Goal: Task Accomplishment & Management: Complete application form

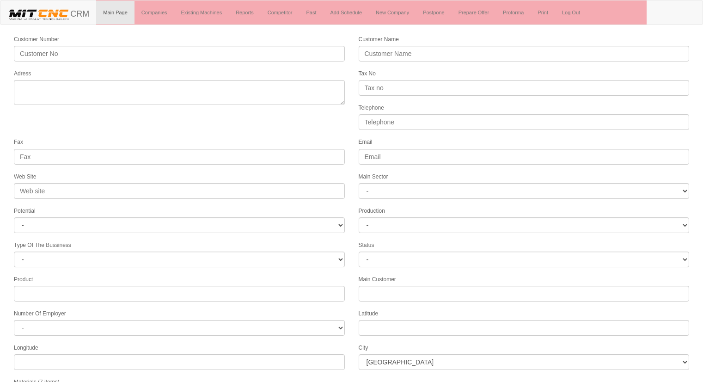
select select
click at [42, 9] on img at bounding box center [38, 14] width 63 height 14
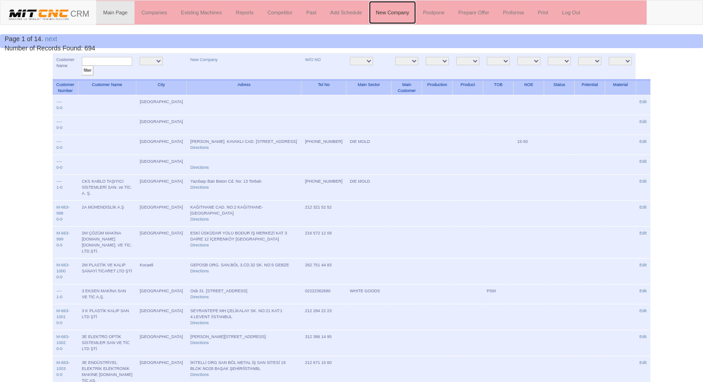
click at [382, 18] on link "New Company" at bounding box center [392, 12] width 47 height 23
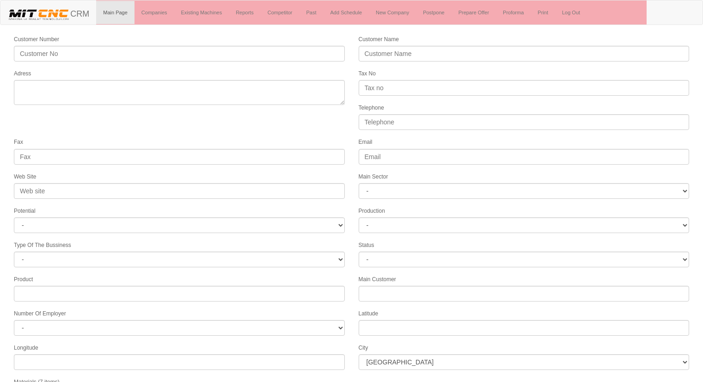
select select
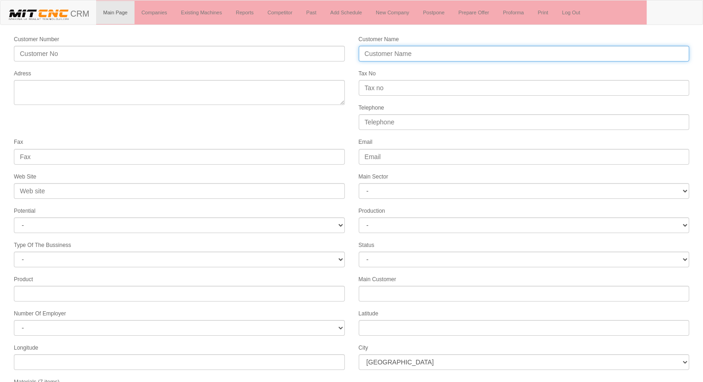
click at [402, 54] on input "Customer Name" at bounding box center [524, 54] width 331 height 16
type input "SACENKA GRUP MAKİNE"
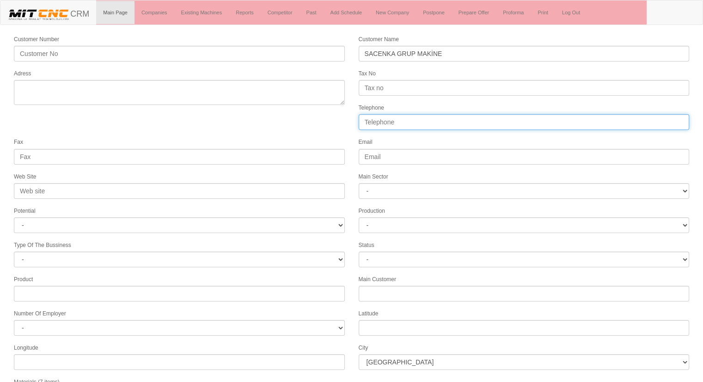
click at [392, 119] on input "Telephone" at bounding box center [524, 122] width 331 height 16
type input "05352939970"
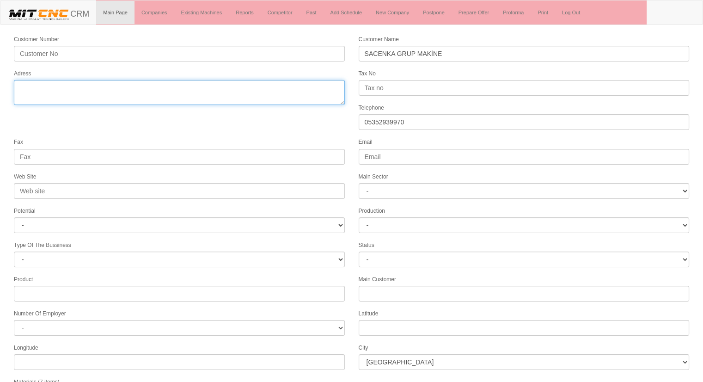
click at [131, 85] on textarea "Adress" at bounding box center [179, 92] width 331 height 25
type textarea "K"
type textarea "[STREET_ADDRESS]"
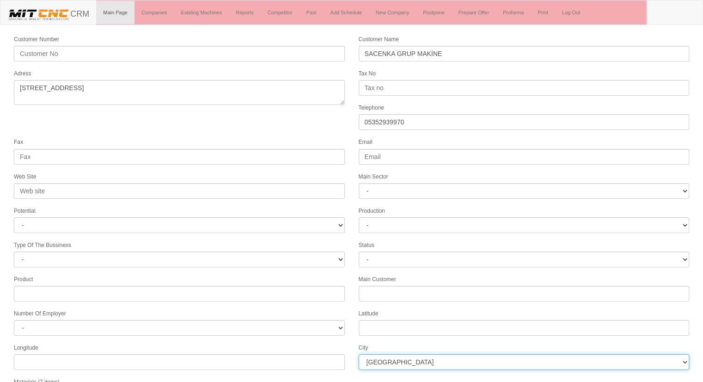
click at [382, 354] on select "İstanbul Adana Adıyaman Afyon Ağrı Amasya Ankara Antalya Artvin Aydın Balıkesir…" at bounding box center [524, 362] width 331 height 16
click at [399, 360] on select "İstanbul Adana Adıyaman Afyon Ağrı Amasya Ankara Antalya Artvin Aydın Balıkesir…" at bounding box center [524, 362] width 331 height 16
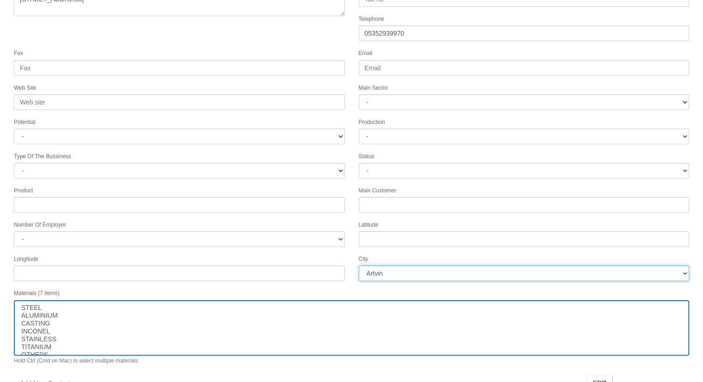
scroll to position [94, 0]
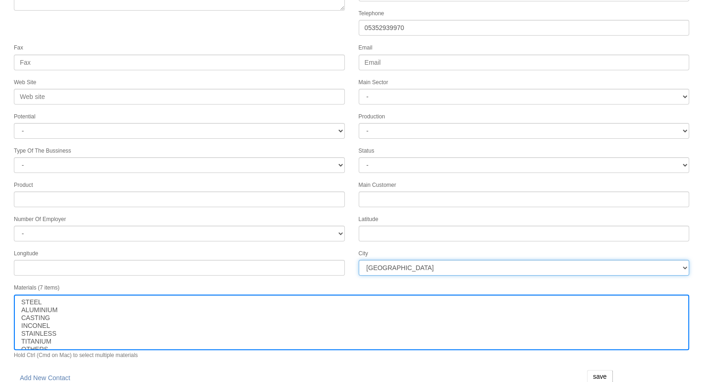
select select "1202"
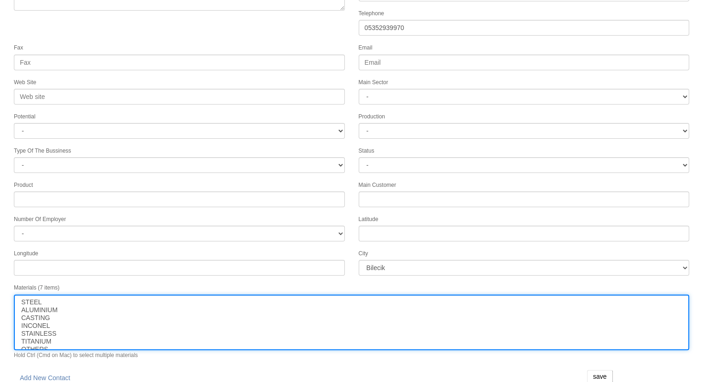
click at [58, 322] on option "INCONEL" at bounding box center [351, 326] width 662 height 8
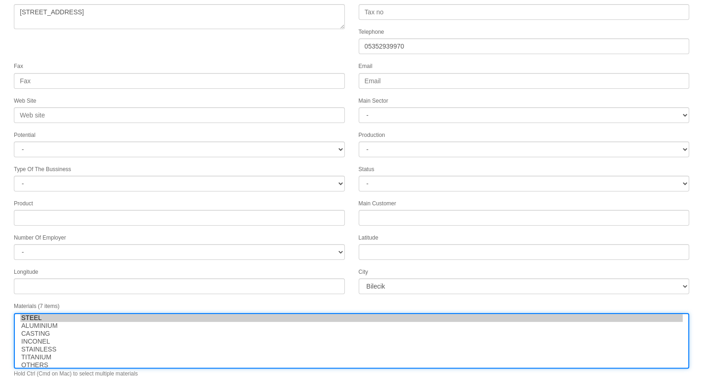
scroll to position [0, 0]
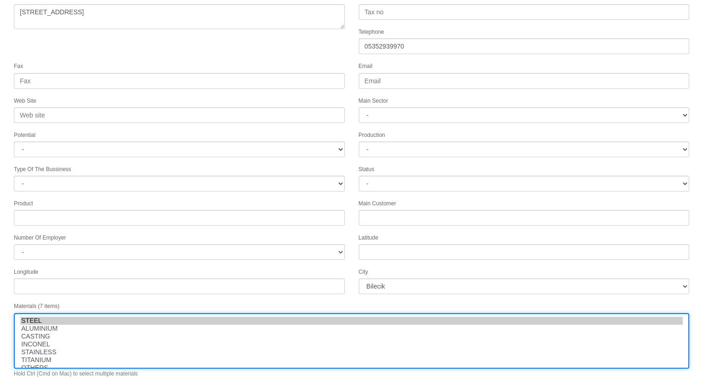
click at [62, 317] on option "STEEL" at bounding box center [351, 321] width 662 height 8
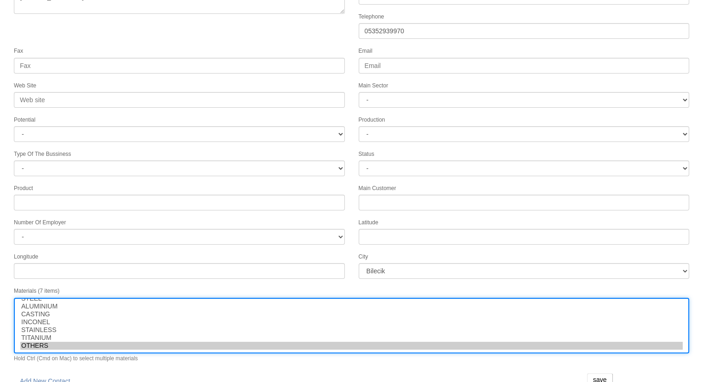
scroll to position [94, 0]
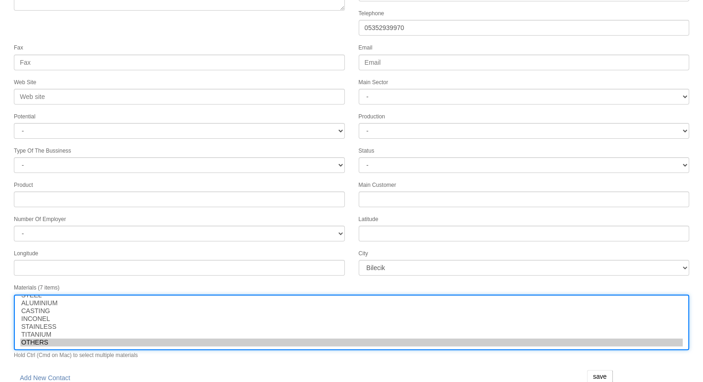
click at [51, 299] on option "ALUMINIUM" at bounding box center [351, 303] width 662 height 8
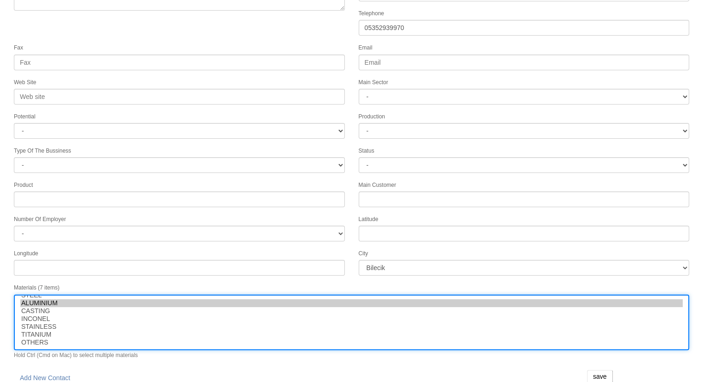
select select "7"
click at [141, 338] on option "OTHERS" at bounding box center [351, 342] width 662 height 8
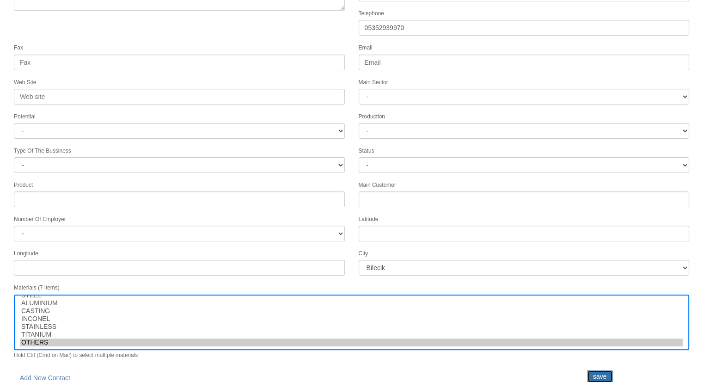
click at [606, 371] on input "save" at bounding box center [600, 376] width 26 height 13
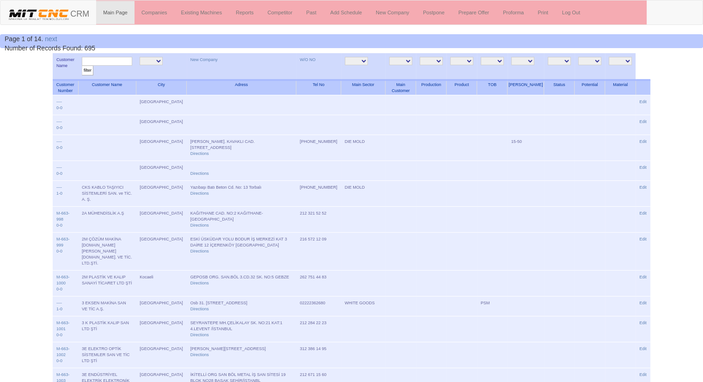
click at [104, 62] on input "text" at bounding box center [107, 61] width 50 height 9
type input "sacenka"
click at [82, 66] on input "filter" at bounding box center [88, 71] width 12 height 10
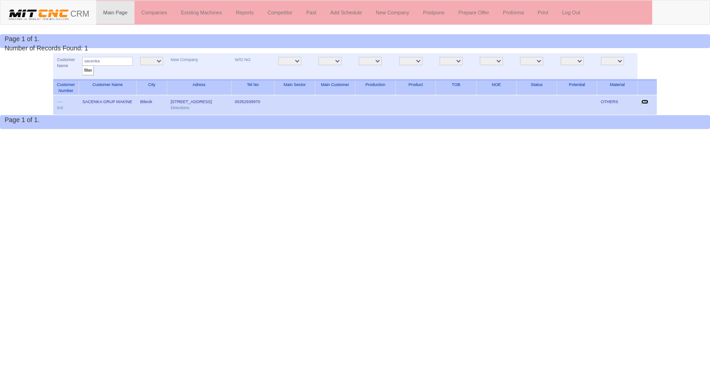
click at [648, 99] on link "Edit" at bounding box center [644, 101] width 7 height 5
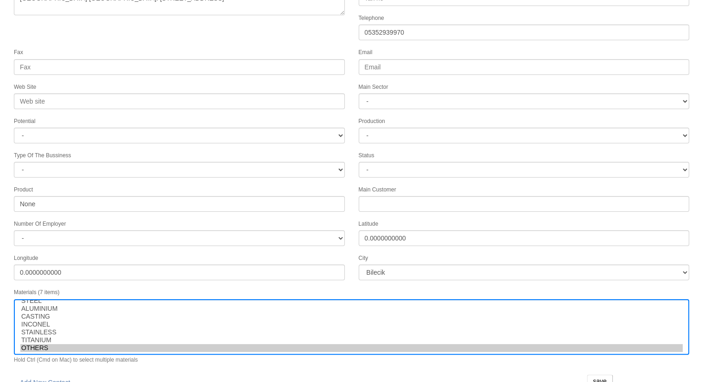
scroll to position [94, 0]
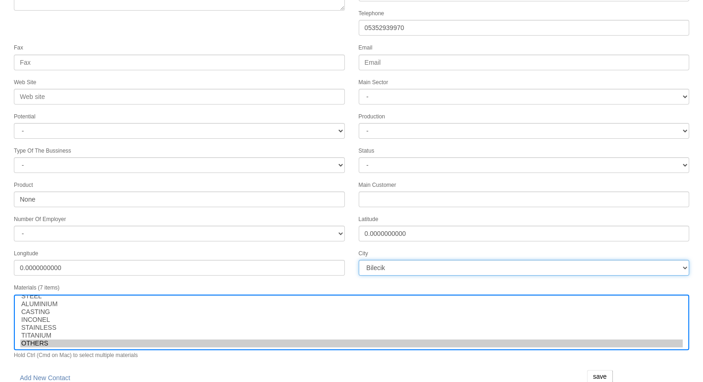
click at [398, 260] on select "İstanbul Adana Adıyaman Afyon Ağrı Amasya Ankara Antalya Artvin Aydın Balıkesir…" at bounding box center [524, 268] width 331 height 16
click at [399, 261] on select "İstanbul Adana Adıyaman Afyon Ağrı Amasya Ankara Antalya Artvin Aydın Balıkesir…" at bounding box center [524, 268] width 331 height 16
select select "1197"
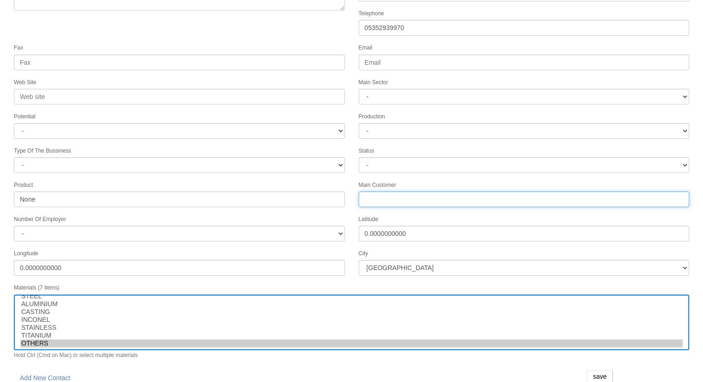
click at [380, 191] on input "Number Of Employer" at bounding box center [524, 199] width 331 height 16
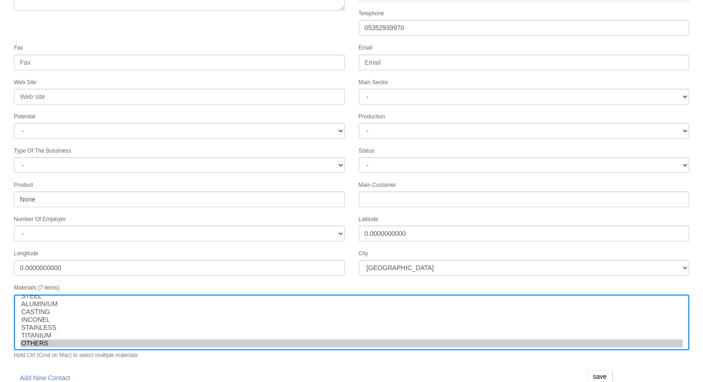
click at [232, 36] on form "Customer Number ---- Customer Name SACENKA GRUP MAKİNE Adress kurtuluş mahalles…" at bounding box center [351, 165] width 703 height 450
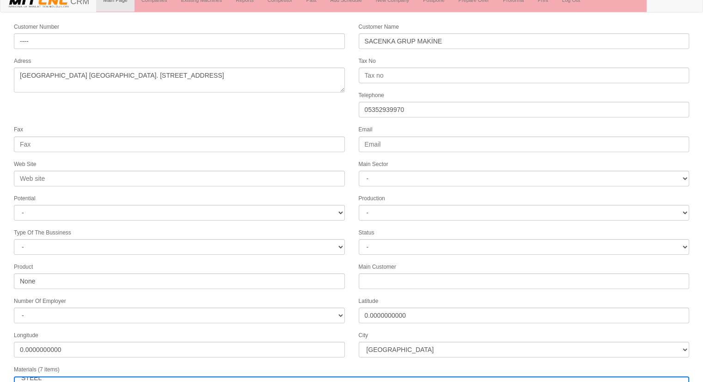
scroll to position [0, 0]
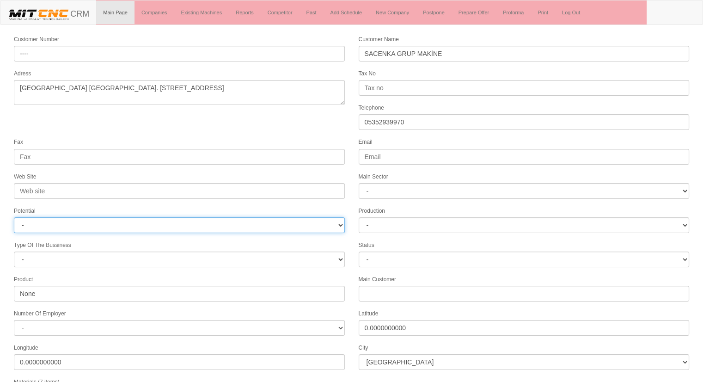
click at [55, 218] on select "- A1 A2 A3 B1 B2 B3 C1 C2 C3" at bounding box center [179, 225] width 331 height 16
select select "1"
click at [14, 217] on select "- A1 A2 A3 B1 B2 B3 C1 C2 C3" at bounding box center [179, 225] width 331 height 16
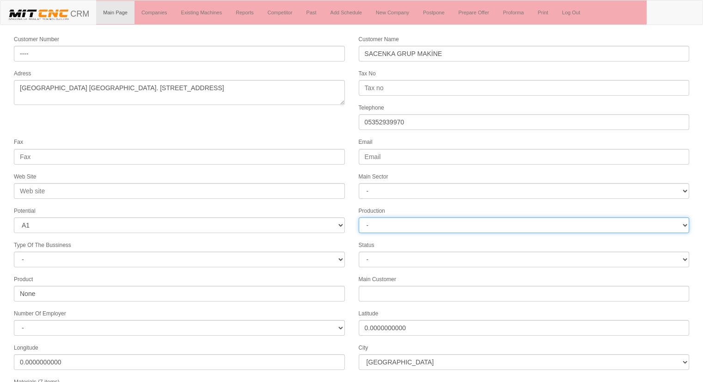
click at [413, 219] on select "-" at bounding box center [524, 225] width 331 height 16
select select
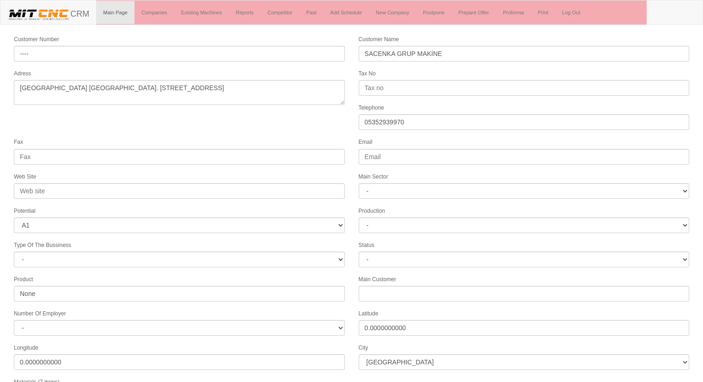
click at [257, 134] on form "Customer Number ---- Customer Name SACENKA GRUP MAKİNE Adress [STREET_ADDRESS] …" at bounding box center [351, 259] width 703 height 450
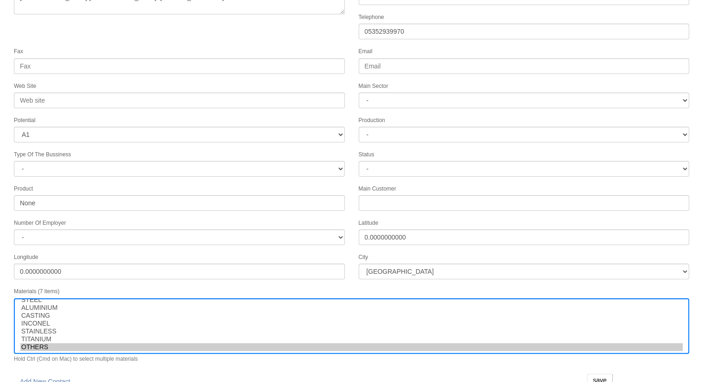
scroll to position [94, 0]
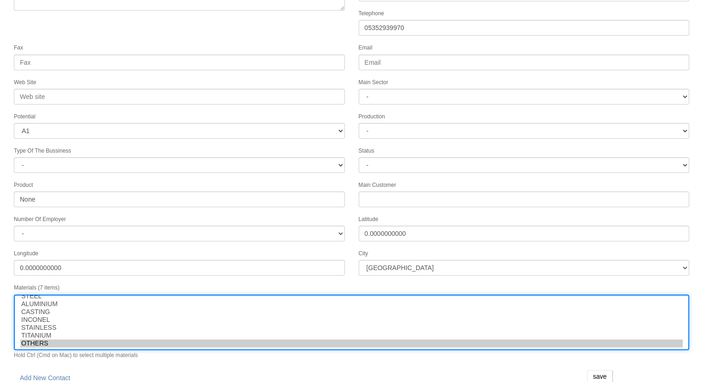
click at [122, 331] on option "TITANIUM" at bounding box center [351, 335] width 662 height 8
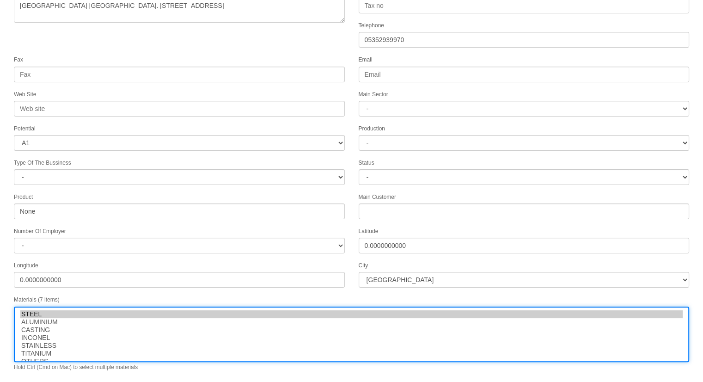
scroll to position [76, 0]
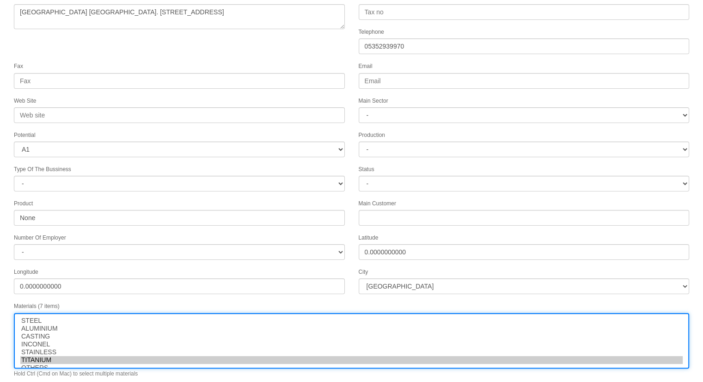
select select "7"
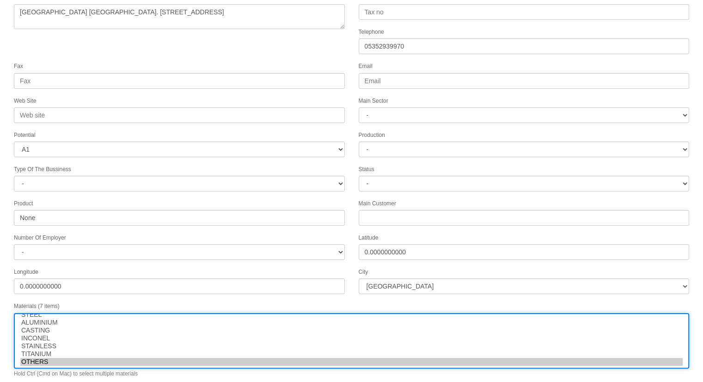
scroll to position [9, 0]
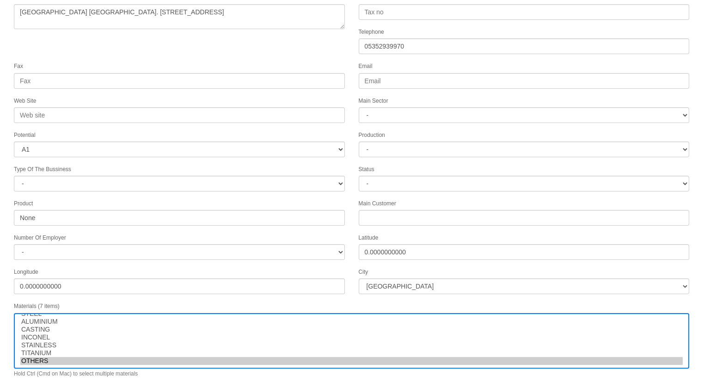
click at [114, 47] on form "Customer Number ---- Customer Name SACENKA GRUP MAKİNE Adress kurtuluş mahalles…" at bounding box center [351, 183] width 703 height 450
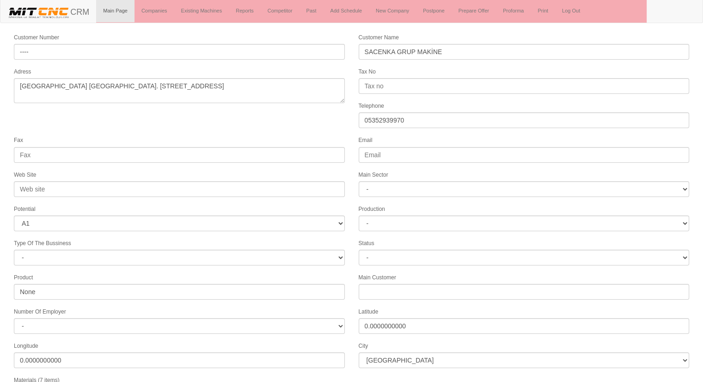
scroll to position [0, 0]
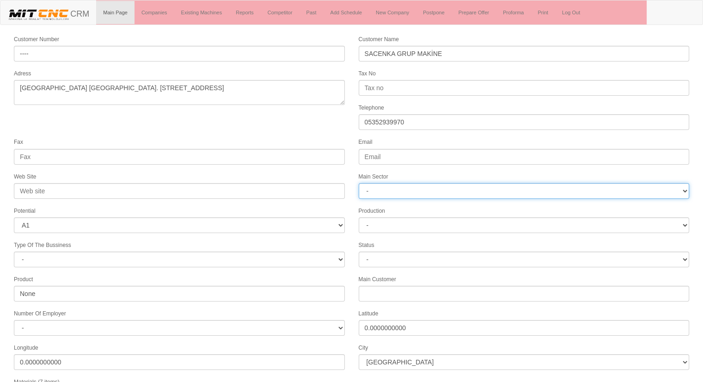
click at [388, 184] on select "- DIE MOLD MACHINERY DEFENCE ELECTRICAL COMPONENTS MEDICAL TOOL MANUFACTURING J…" at bounding box center [524, 191] width 331 height 16
select select "363"
click at [359, 183] on select "- DIE MOLD MACHINERY DEFENCE ELECTRICAL COMPONENTS MEDICAL TOOL MANUFACTURING J…" at bounding box center [524, 191] width 331 height 16
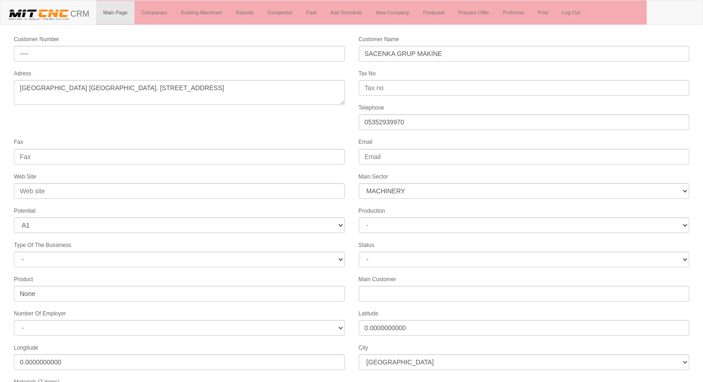
click at [320, 134] on form "Customer Number ---- Customer Name SACENKA GRUP MAKİNE Adress kurtuluş mahalles…" at bounding box center [351, 259] width 703 height 450
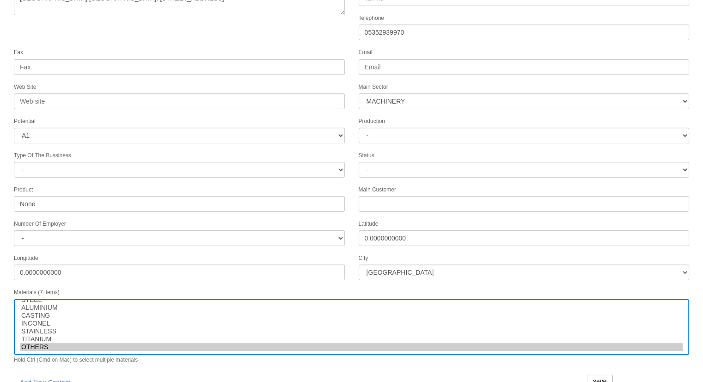
scroll to position [94, 0]
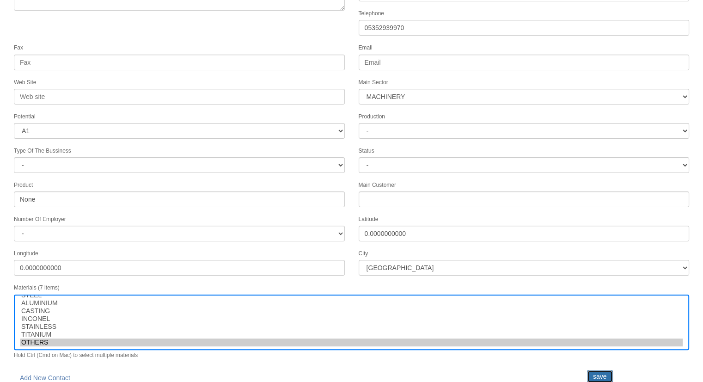
click at [600, 370] on input "save" at bounding box center [600, 376] width 26 height 13
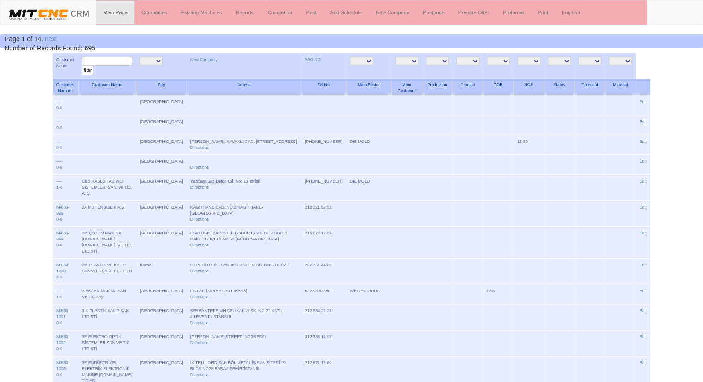
click at [116, 60] on input "text" at bounding box center [107, 61] width 50 height 9
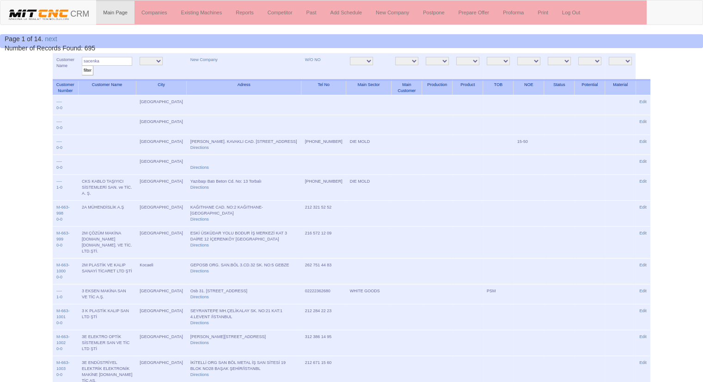
type input "sacenka"
click at [82, 66] on input "filter" at bounding box center [88, 71] width 12 height 10
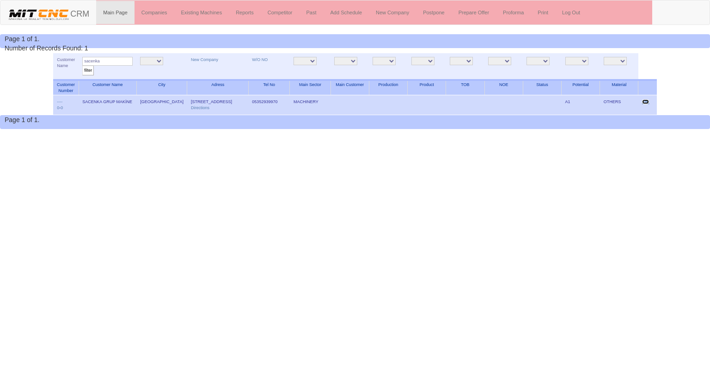
click at [647, 102] on link "Edit" at bounding box center [645, 101] width 7 height 5
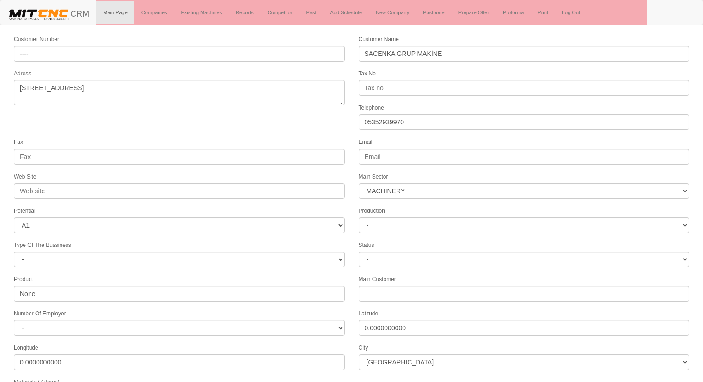
select select "363"
select select "1"
select select "1197"
click at [183, 126] on form "Customer Number ---- Customer Name SACENKA GRUP MAKİNE Adress [STREET_ADDRESS] …" at bounding box center [351, 259] width 703 height 450
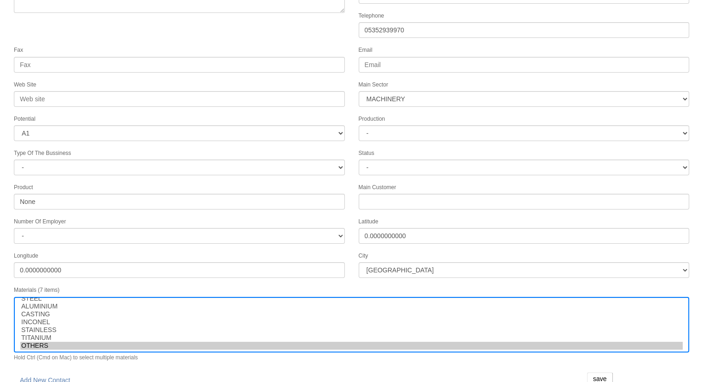
scroll to position [94, 0]
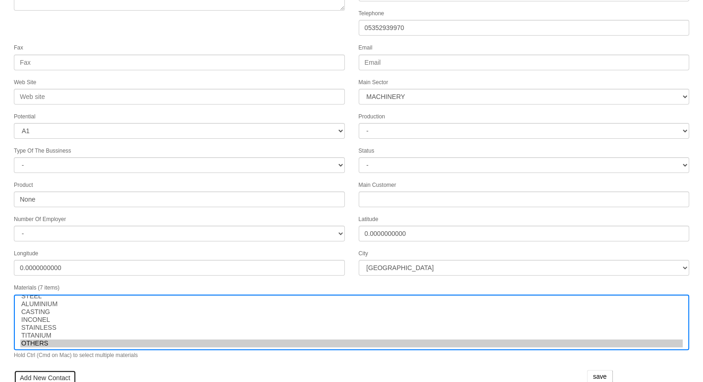
click at [56, 370] on link "Add New Contact" at bounding box center [45, 378] width 62 height 16
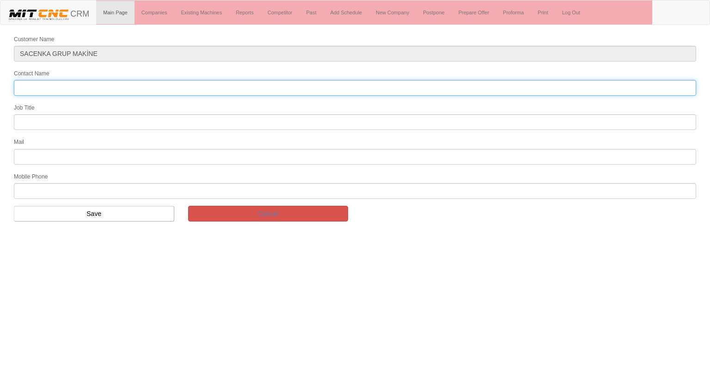
click at [56, 85] on input "Contact Name" at bounding box center [355, 88] width 682 height 16
type input "cenap karademir"
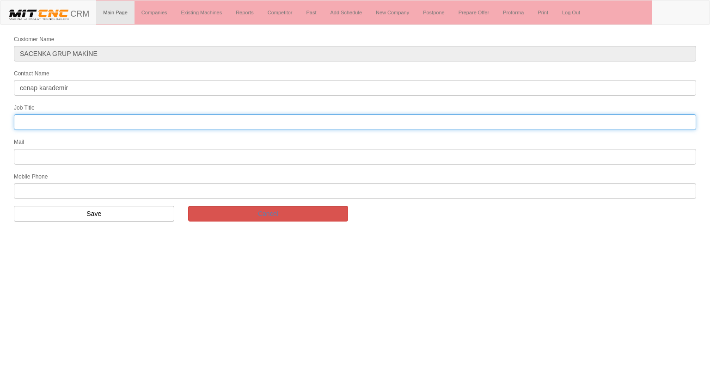
click at [30, 122] on input "text" at bounding box center [355, 122] width 682 height 16
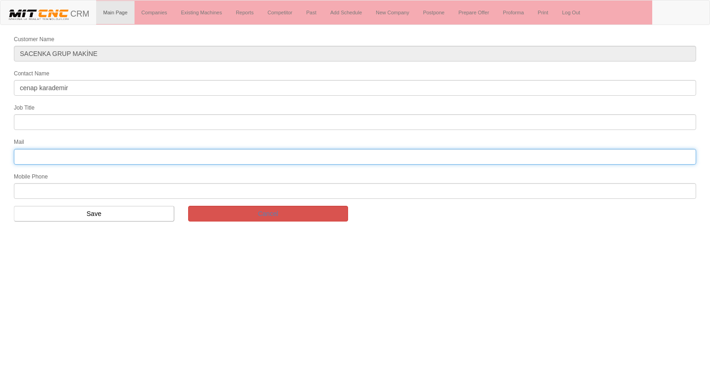
click at [28, 151] on input "text" at bounding box center [355, 157] width 682 height 16
type input "cenapkarademir@gmail.com"
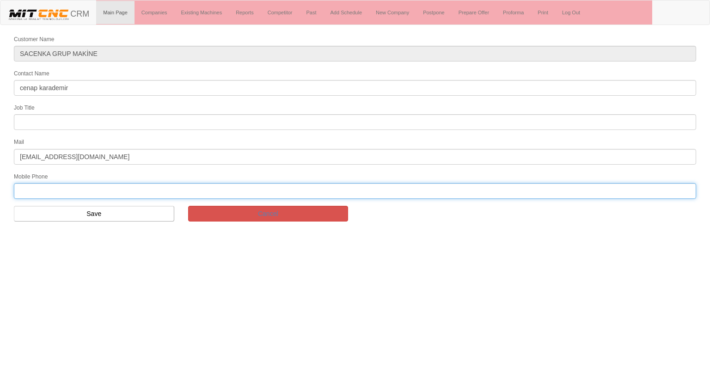
click at [71, 188] on input "text" at bounding box center [355, 191] width 682 height 16
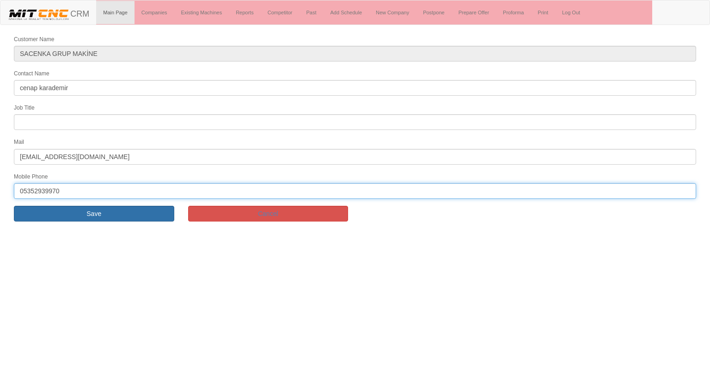
type input "05352939970"
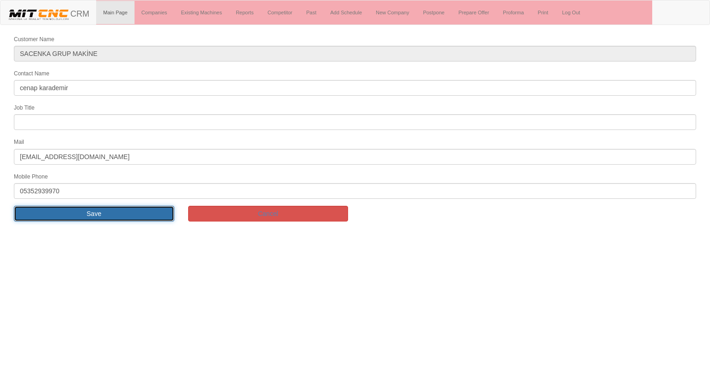
click at [117, 217] on input "Save" at bounding box center [94, 214] width 160 height 16
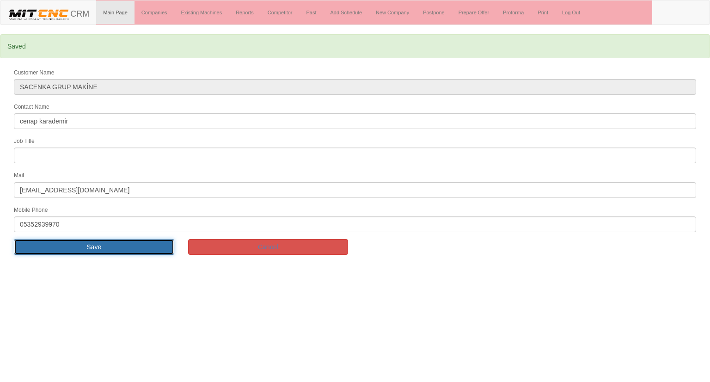
click at [103, 243] on input "Save" at bounding box center [94, 247] width 160 height 16
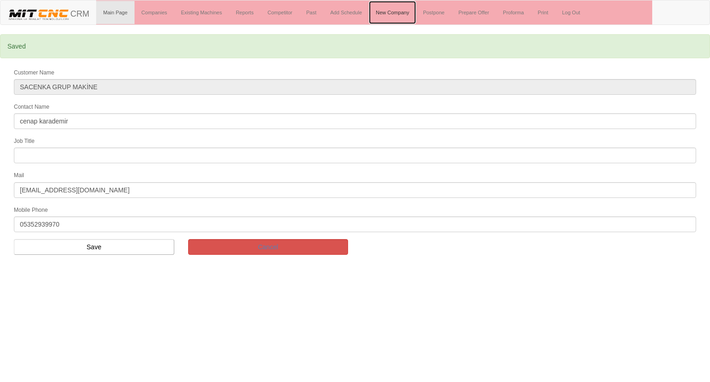
click at [397, 13] on link "New Company" at bounding box center [392, 12] width 47 height 23
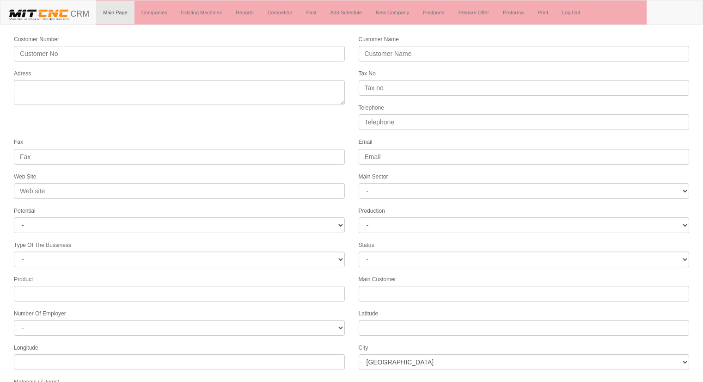
select select
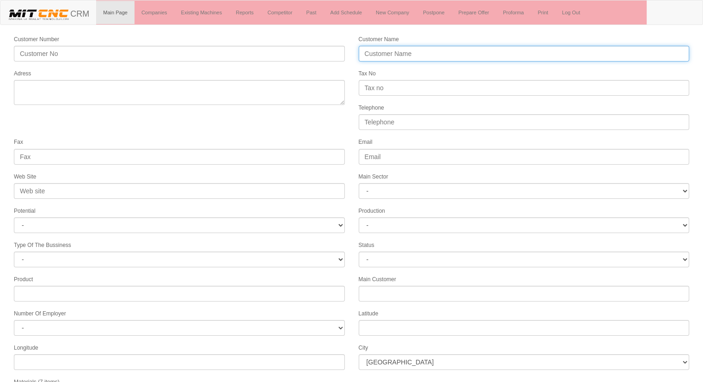
click at [392, 54] on input "Customer Name" at bounding box center [524, 54] width 331 height 16
type input "a"
type input "[PERSON_NAME]"
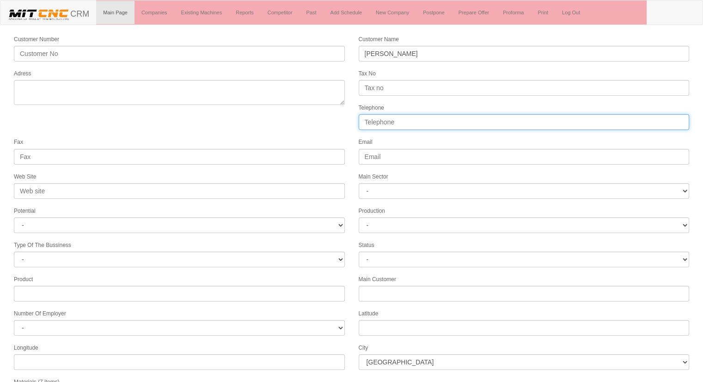
click at [373, 120] on input "Telephone" at bounding box center [524, 122] width 331 height 16
type input "05336471606"
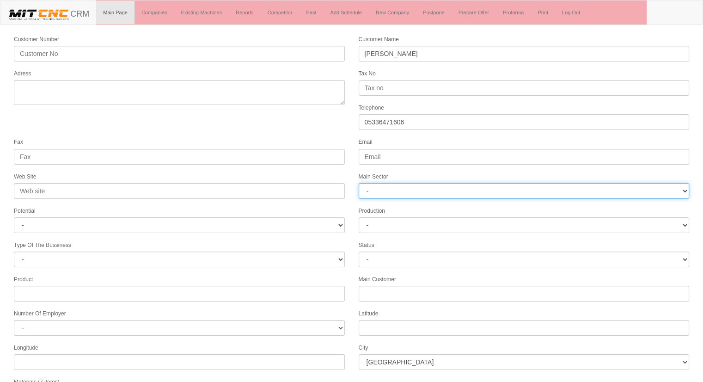
click at [397, 185] on select "- DIE MOLD MACHINERY DEFENCE ELECTRICAL COMPONENTS MEDICAL TOOL MANUFACTURING J…" at bounding box center [524, 191] width 331 height 16
select select "363"
click at [359, 183] on select "- DIE MOLD MACHINERY DEFENCE ELECTRICAL COMPONENTS MEDICAL TOOL MANUFACTURING J…" at bounding box center [524, 191] width 331 height 16
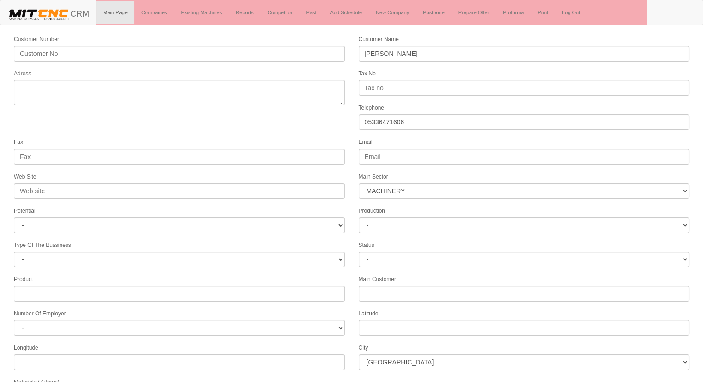
click at [324, 124] on form "Customer Number Customer Name [PERSON_NAME] Adress Tax No Telephone [PHONE_NUMB…" at bounding box center [351, 259] width 703 height 450
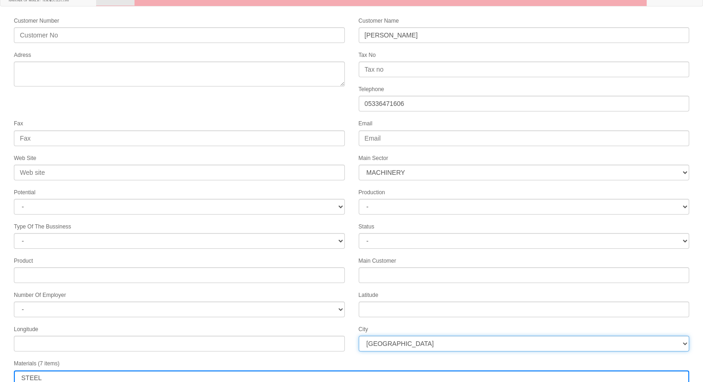
click at [381, 336] on select "[GEOGRAPHIC_DATA] [GEOGRAPHIC_DATA] [GEOGRAPHIC_DATA] [GEOGRAPHIC_DATA] Ağrı [G…" at bounding box center [524, 344] width 331 height 16
select select "1232"
click at [381, 336] on select "[GEOGRAPHIC_DATA] [GEOGRAPHIC_DATA] [GEOGRAPHIC_DATA] [GEOGRAPHIC_DATA] Ağrı [G…" at bounding box center [524, 344] width 331 height 16
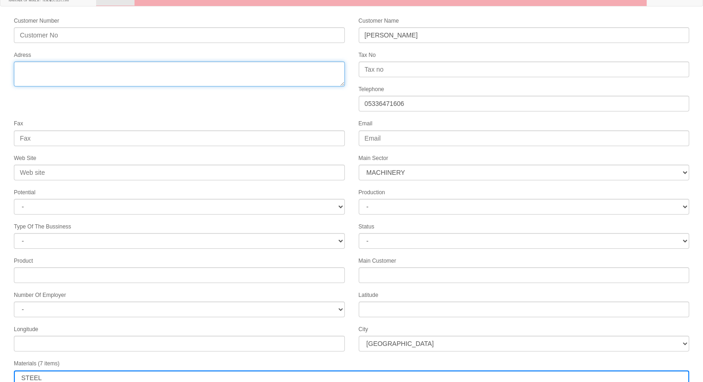
click at [52, 77] on textarea "Adress" at bounding box center [179, 73] width 331 height 25
type textarea "[STREET_ADDRESS] ılgın [GEOGRAPHIC_DATA]"
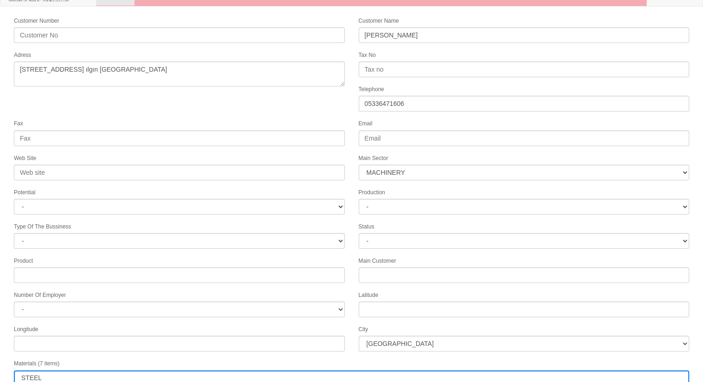
click at [247, 110] on form "Customer Number Customer Name AKALIN MAKİNE Adress Tax No Telephone 05336471606…" at bounding box center [351, 241] width 703 height 450
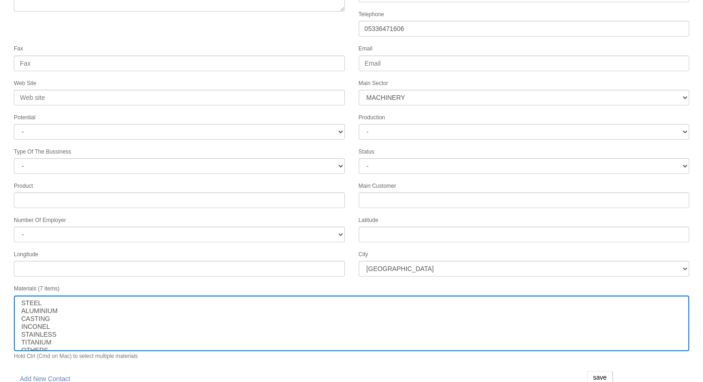
scroll to position [94, 0]
click at [598, 370] on input "save" at bounding box center [600, 376] width 26 height 13
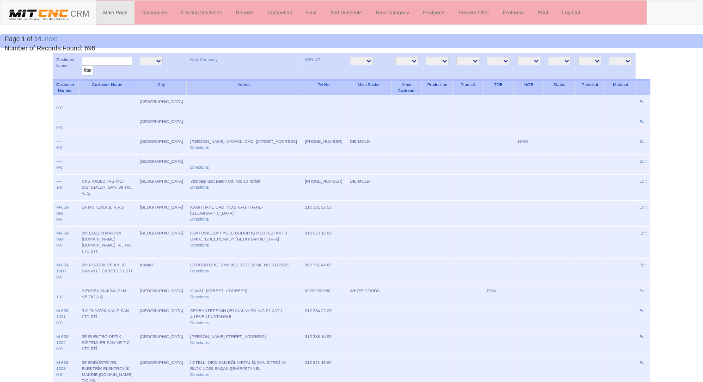
click at [122, 60] on input "text" at bounding box center [107, 61] width 50 height 9
type input "akalın"
click at [82, 66] on input "filter" at bounding box center [88, 71] width 12 height 10
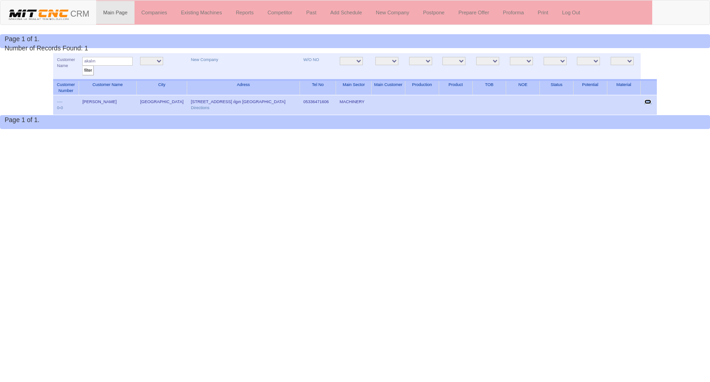
click at [648, 100] on link "Edit" at bounding box center [647, 101] width 7 height 5
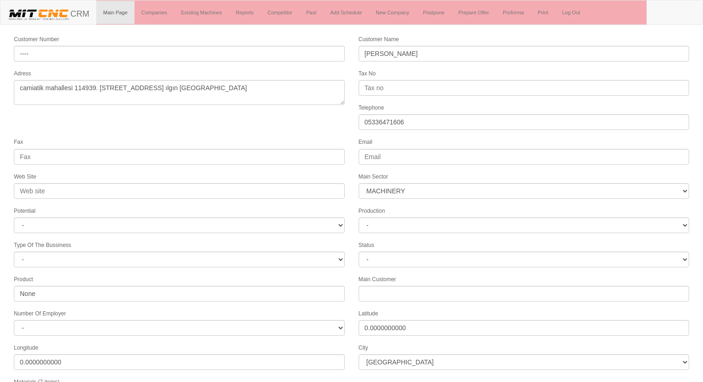
select select "363"
select select "1232"
select select
click at [189, 123] on form "Customer Number ---- Customer Name [PERSON_NAME] [GEOGRAPHIC_DATA] 114939. [STR…" at bounding box center [351, 259] width 703 height 450
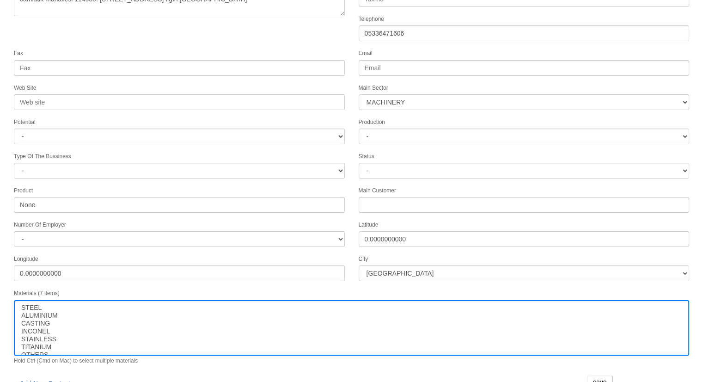
scroll to position [94, 0]
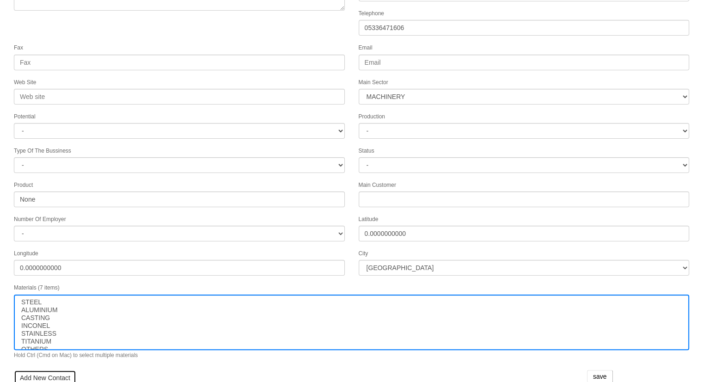
click at [35, 372] on link "Add New Contact" at bounding box center [45, 378] width 62 height 16
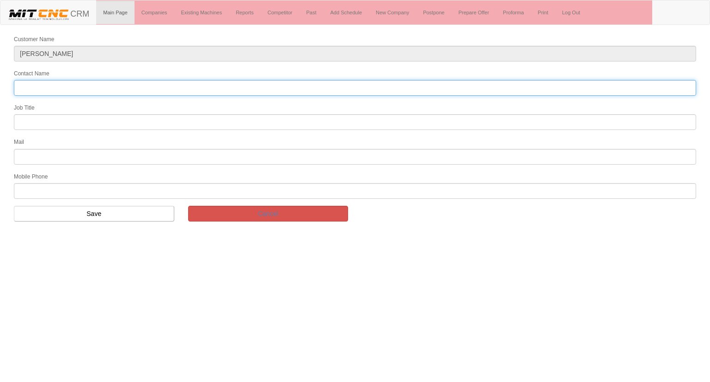
click at [46, 85] on input "Contact Name" at bounding box center [355, 88] width 682 height 16
type input "[PERSON_NAME]"
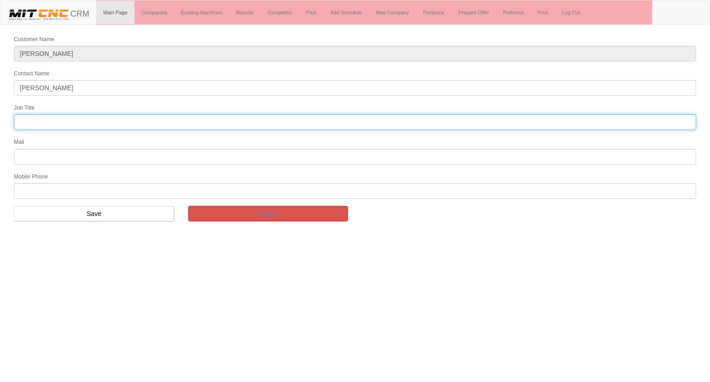
click at [34, 119] on input "text" at bounding box center [355, 122] width 682 height 16
type input "FİRMA SAHİBİ"
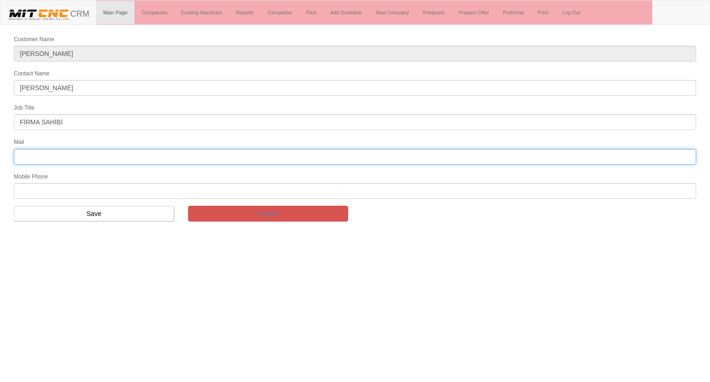
click at [75, 149] on input "text" at bounding box center [355, 157] width 682 height 16
type input "eposta@akalinmakine.com"
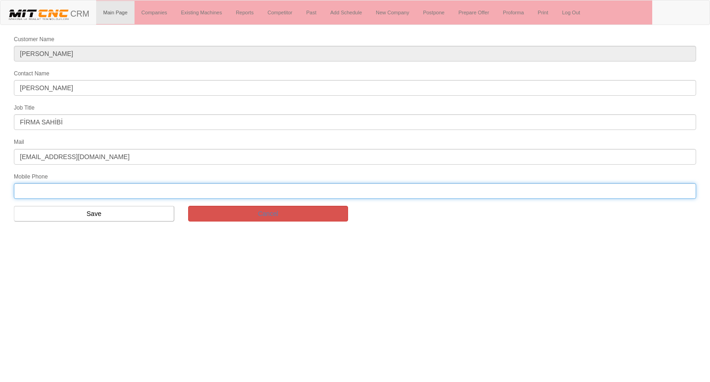
click at [68, 189] on input "text" at bounding box center [355, 191] width 682 height 16
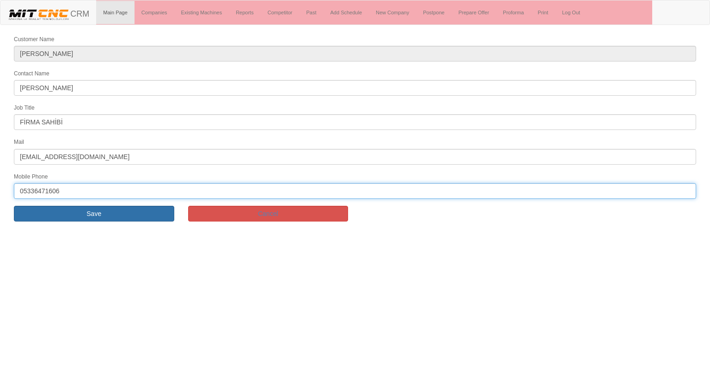
type input "05336471606"
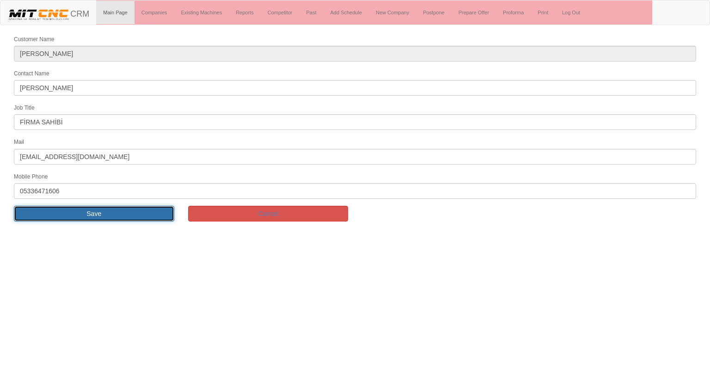
click at [114, 217] on input "Save" at bounding box center [94, 214] width 160 height 16
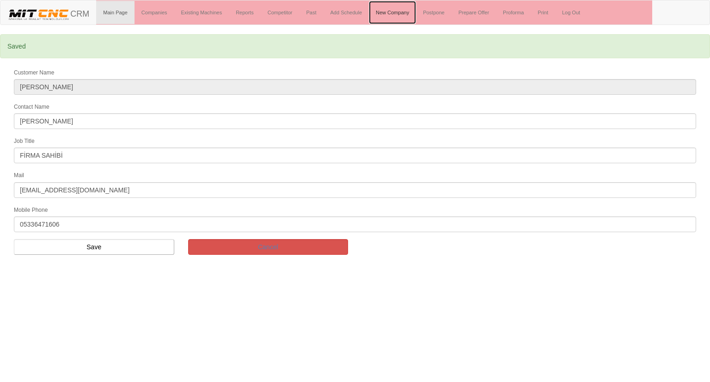
click at [393, 15] on link "New Company" at bounding box center [392, 12] width 47 height 23
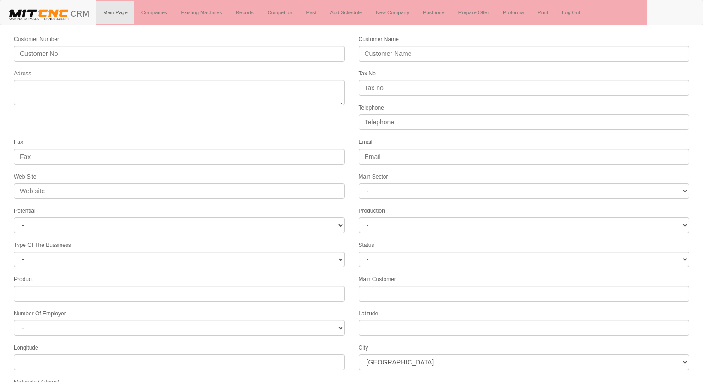
select select
click at [41, 13] on img at bounding box center [38, 14] width 63 height 14
click at [399, 14] on link "New Company" at bounding box center [392, 12] width 47 height 23
select select
